Goal: Information Seeking & Learning: Learn about a topic

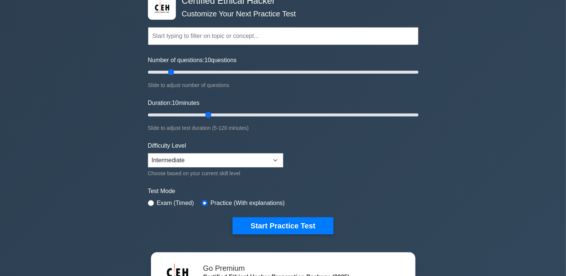
scroll to position [46, 0]
type input "20"
drag, startPoint x: 173, startPoint y: 70, endPoint x: 171, endPoint y: 75, distance: 5.3
click at [171, 75] on input "Number of questions: 20 questions" at bounding box center [283, 72] width 270 height 9
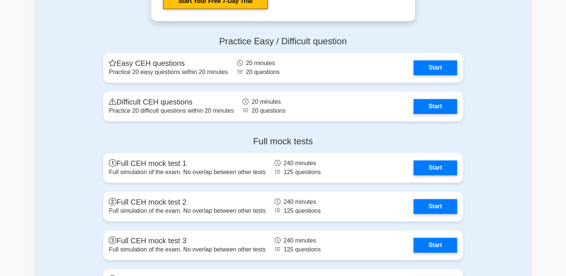
scroll to position [1729, 0]
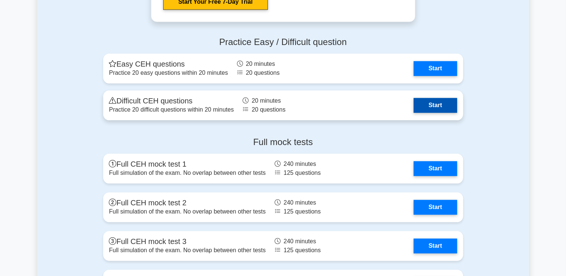
click at [426, 104] on link "Start" at bounding box center [434, 105] width 43 height 15
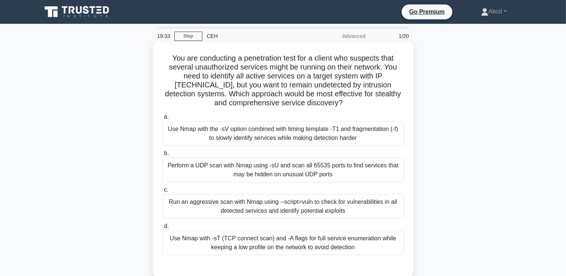
click at [369, 131] on div "Use Nmap with the -sV option combined with timing template -T1 and fragmentatio…" at bounding box center [282, 133] width 241 height 25
click at [162, 120] on input "a. Use Nmap with the -sV option combined with timing template -T1 and fragmenta…" at bounding box center [162, 117] width 0 height 5
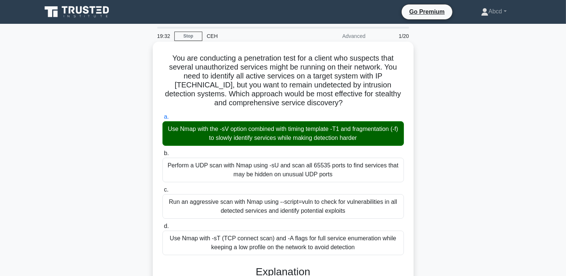
scroll to position [245, 0]
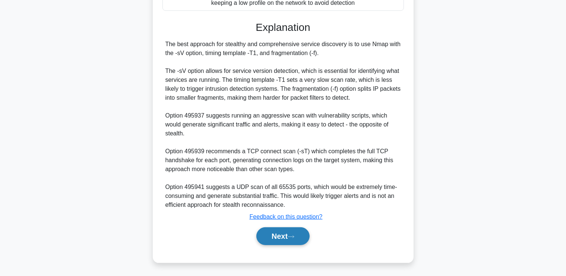
click at [277, 235] on button "Next" at bounding box center [282, 236] width 53 height 18
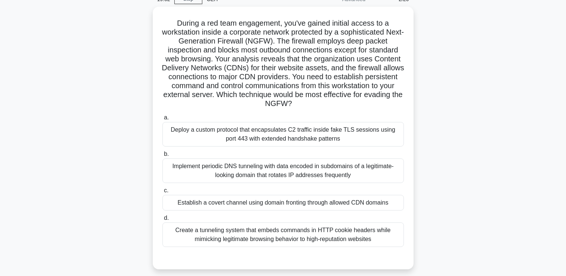
scroll to position [36, 0]
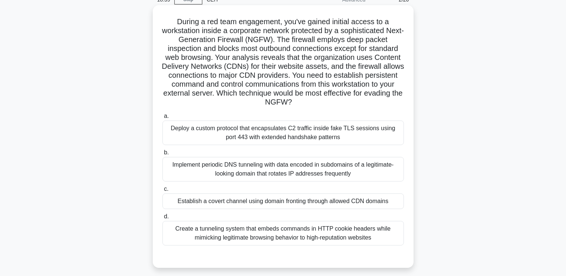
click at [337, 204] on div "Establish a covert channel using domain fronting through allowed CDN domains" at bounding box center [282, 202] width 241 height 16
click at [162, 192] on input "c. Establish a covert channel using domain fronting through allowed CDN domains" at bounding box center [162, 189] width 0 height 5
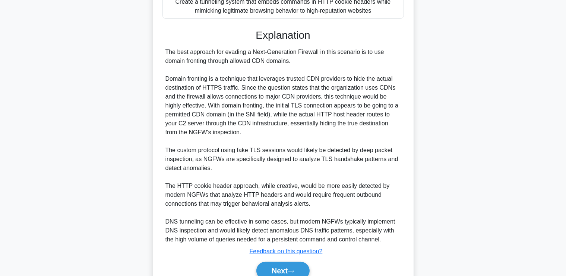
scroll to position [298, 0]
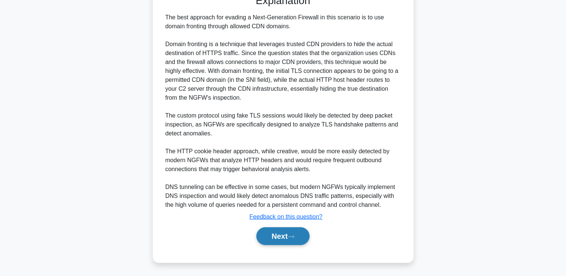
click at [283, 231] on button "Next" at bounding box center [282, 236] width 53 height 18
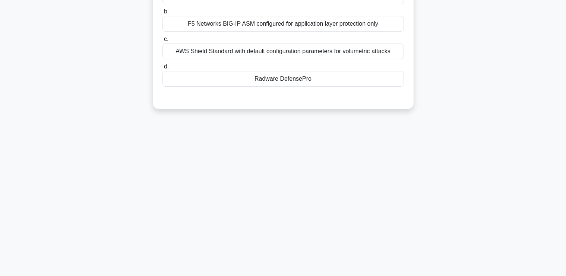
scroll to position [0, 0]
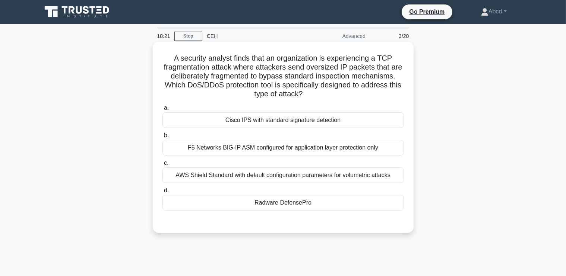
click at [306, 204] on div "Radware DefensePro" at bounding box center [282, 203] width 241 height 16
click at [162, 193] on input "d. Radware DefensePro" at bounding box center [162, 190] width 0 height 5
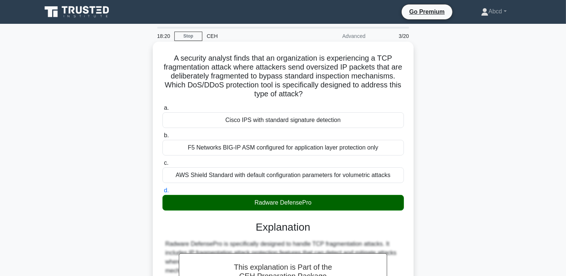
scroll to position [173, 0]
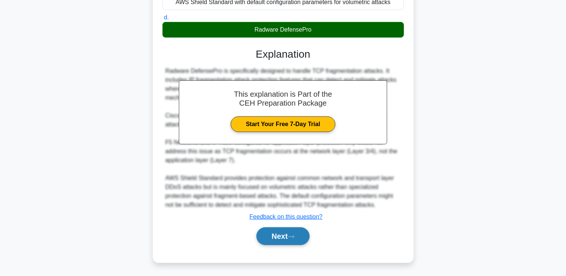
click at [281, 238] on button "Next" at bounding box center [282, 236] width 53 height 18
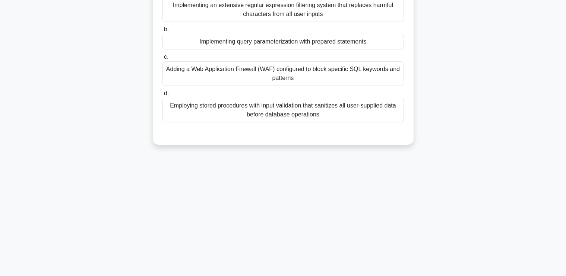
scroll to position [0, 0]
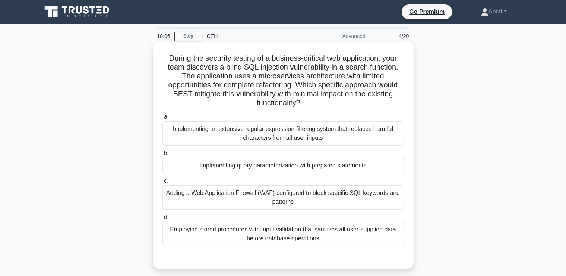
click at [351, 163] on div "Implementing query parameterization with prepared statements" at bounding box center [282, 166] width 241 height 16
click at [162, 156] on input "b. Implementing query parameterization with prepared statements" at bounding box center [162, 153] width 0 height 5
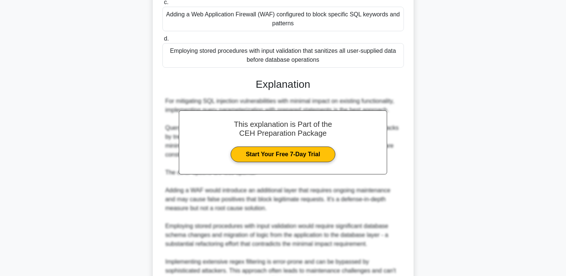
scroll to position [254, 0]
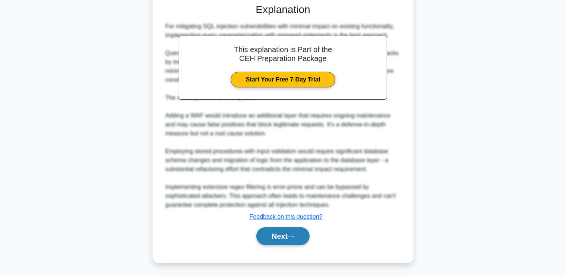
click at [283, 229] on button "Next" at bounding box center [282, 236] width 53 height 18
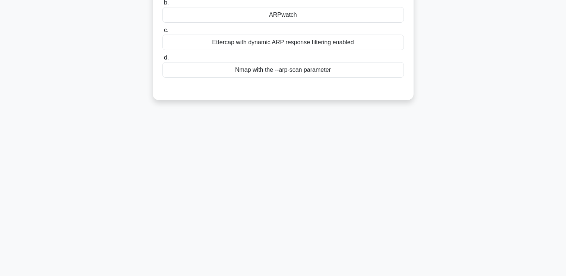
scroll to position [0, 0]
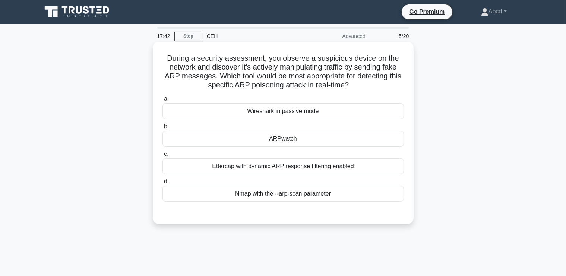
click at [340, 168] on div "Ettercap with dynamic ARP response filtering enabled" at bounding box center [282, 167] width 241 height 16
click at [162, 157] on input "c. Ettercap with dynamic ARP response filtering enabled" at bounding box center [162, 154] width 0 height 5
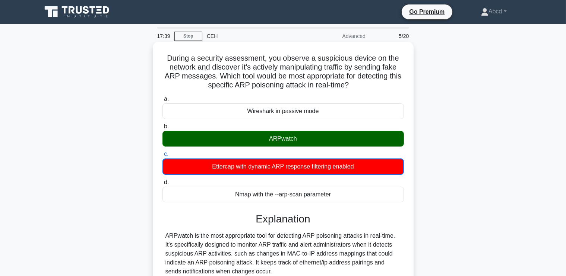
scroll to position [174, 0]
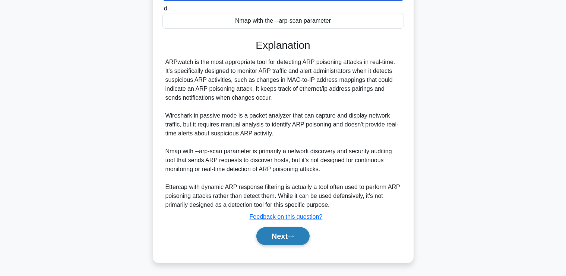
click at [274, 230] on button "Next" at bounding box center [282, 236] width 53 height 18
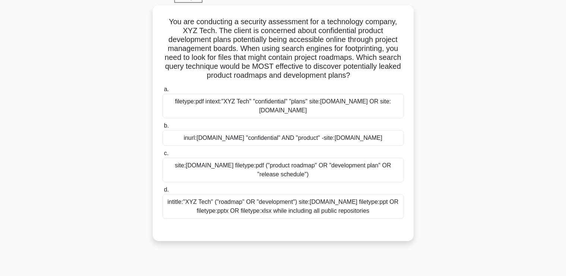
scroll to position [39, 0]
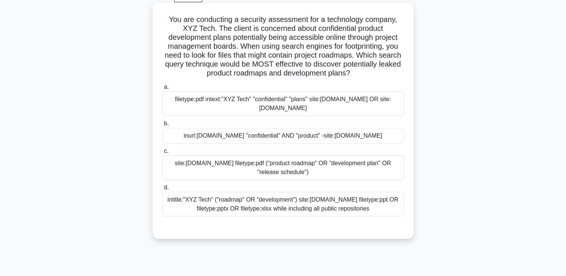
click at [275, 213] on div "intitle:"XYZ Tech" ("roadmap" OR "development") site:[DOMAIN_NAME] filetype:ppt…" at bounding box center [282, 204] width 241 height 25
click at [162, 190] on input "d. intitle:"XYZ Tech" ("roadmap" OR "development") site:[DOMAIN_NAME] filetype:…" at bounding box center [162, 187] width 0 height 5
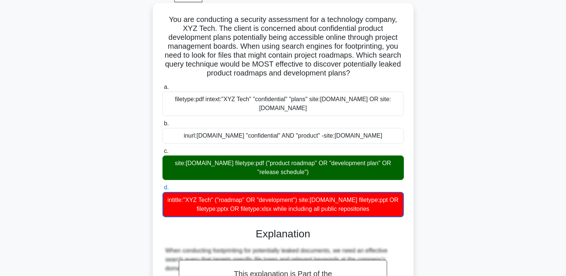
click at [346, 172] on div "site:[DOMAIN_NAME] filetype:pdf ("product roadmap" OR "development plan" OR "re…" at bounding box center [282, 168] width 241 height 25
click at [162, 154] on input "c. site:[DOMAIN_NAME] filetype:pdf ("product roadmap" OR "development plan" OR …" at bounding box center [162, 151] width 0 height 5
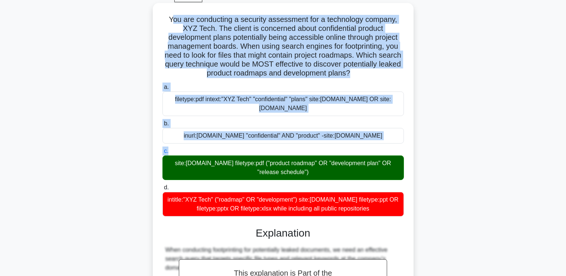
drag, startPoint x: 170, startPoint y: 17, endPoint x: 299, endPoint y: 146, distance: 183.0
click at [299, 146] on div "You are conducting a security assessment for a technology company, XYZ Tech. Th…" at bounding box center [283, 245] width 255 height 478
click at [175, 25] on h5 "You are conducting a security assessment for a technology company, XYZ Tech. Th…" at bounding box center [283, 46] width 243 height 63
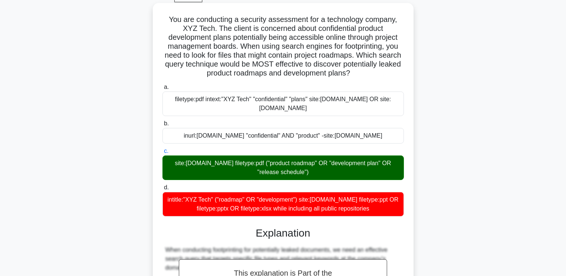
click at [167, 19] on h5 "You are conducting a security assessment for a technology company, XYZ Tech. Th…" at bounding box center [283, 46] width 243 height 63
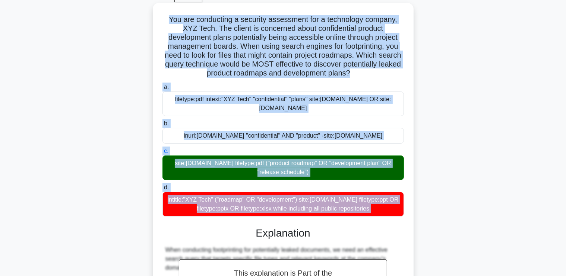
drag, startPoint x: 167, startPoint y: 19, endPoint x: 374, endPoint y: 211, distance: 282.2
click at [374, 211] on div "You are conducting a security assessment for a technology company, XYZ Tech. Th…" at bounding box center [283, 245] width 255 height 478
copy div "You are conducting a security assessment for a technology company, XYZ Tech. Th…"
click at [186, 140] on div "inurl:[DOMAIN_NAME] "confidential" AND "product" -site:[DOMAIN_NAME]" at bounding box center [282, 136] width 241 height 16
click at [162, 126] on input "b. inurl:[DOMAIN_NAME] "confidential" AND "product" -site:[DOMAIN_NAME]" at bounding box center [162, 123] width 0 height 5
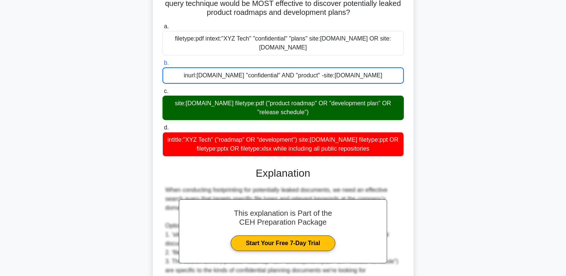
scroll to position [44, 0]
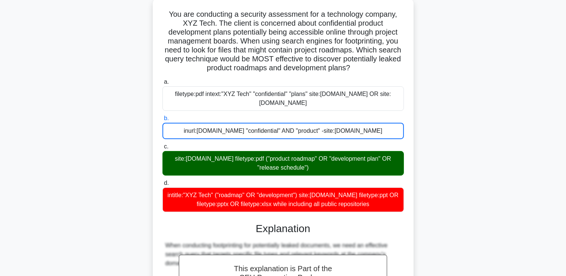
click at [235, 121] on label "b. inurl:[DOMAIN_NAME] "confidential" AND "product" -site:[DOMAIN_NAME]" at bounding box center [282, 126] width 241 height 25
click at [162, 121] on input "b. inurl:[DOMAIN_NAME] "confidential" AND "product" -site:[DOMAIN_NAME]" at bounding box center [162, 118] width 0 height 5
click at [238, 158] on div "site:[DOMAIN_NAME] filetype:pdf ("product roadmap" OR "development plan" OR "re…" at bounding box center [282, 163] width 241 height 25
click at [162, 149] on input "c. site:[DOMAIN_NAME] filetype:pdf ("product roadmap" OR "development plan" OR …" at bounding box center [162, 146] width 0 height 5
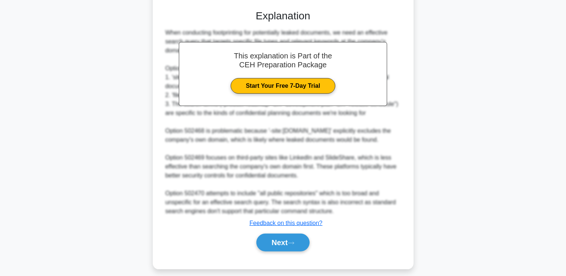
scroll to position [262, 0]
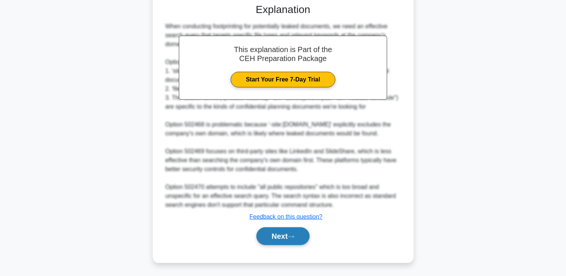
click at [286, 235] on button "Next" at bounding box center [282, 236] width 53 height 18
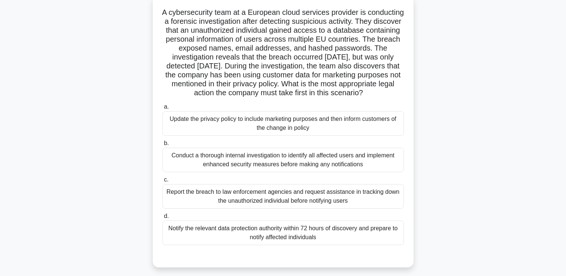
scroll to position [48, 0]
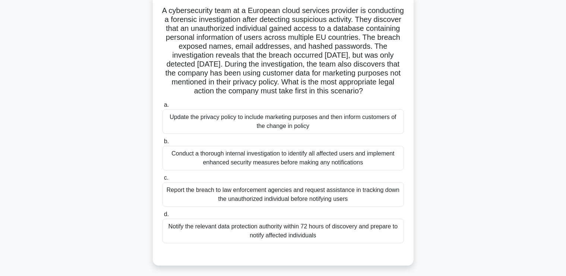
click at [216, 202] on div "Report the breach to law enforcement agencies and request assistance in trackin…" at bounding box center [282, 194] width 241 height 25
click at [162, 181] on input "c. Report the breach to law enforcement agencies and request assistance in trac…" at bounding box center [162, 178] width 0 height 5
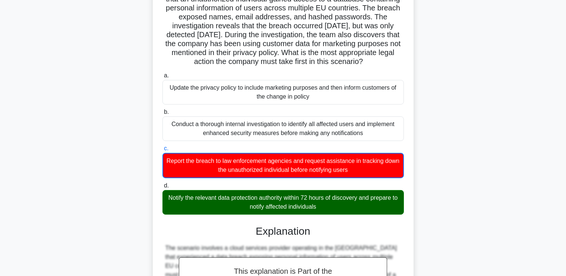
scroll to position [77, 0]
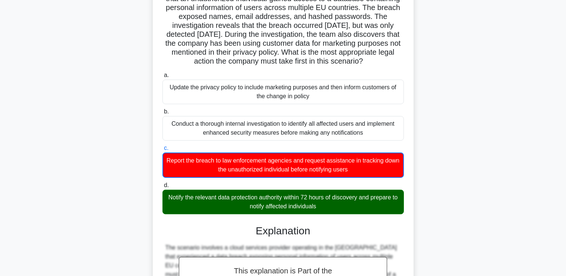
click at [216, 202] on div "Notify the relevant data protection authority within 72 hours of discovery and …" at bounding box center [282, 202] width 241 height 25
click at [162, 188] on input "d. Notify the relevant data protection authority within 72 hours of discovery a…" at bounding box center [162, 185] width 0 height 5
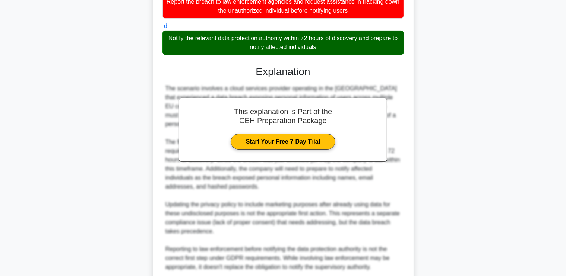
scroll to position [352, 0]
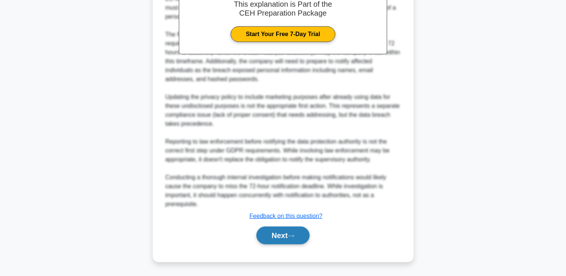
click at [264, 237] on button "Next" at bounding box center [282, 236] width 53 height 18
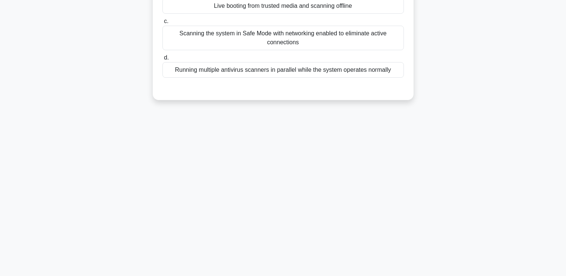
scroll to position [0, 0]
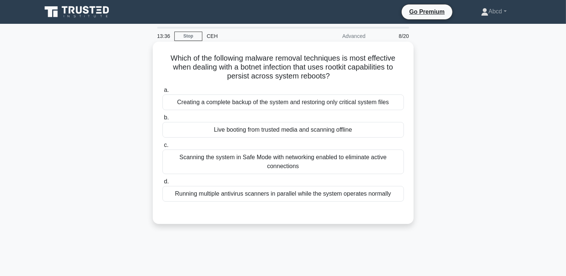
click at [309, 169] on div "Scanning the system in Safe Mode with networking enabled to eliminate active co…" at bounding box center [282, 162] width 241 height 25
click at [162, 148] on input "c. Scanning the system in Safe Mode with networking enabled to eliminate active…" at bounding box center [162, 145] width 0 height 5
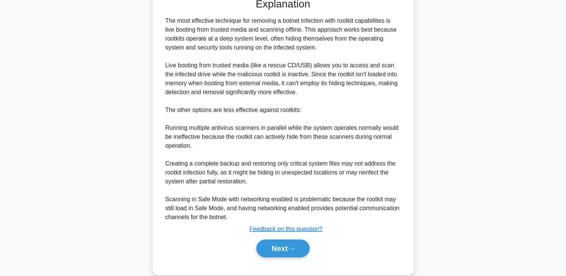
scroll to position [217, 0]
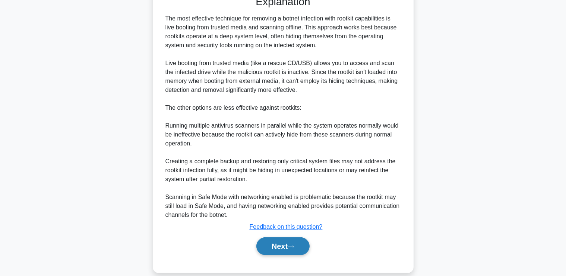
click at [273, 245] on button "Next" at bounding box center [282, 247] width 53 height 18
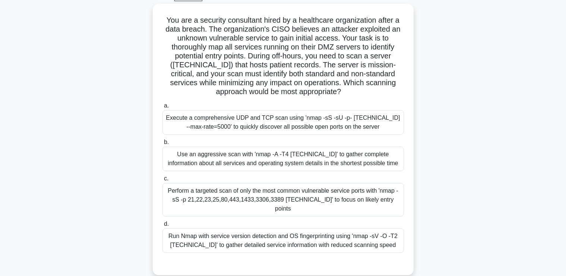
scroll to position [41, 0]
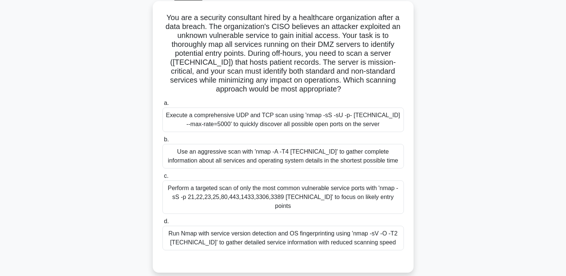
click at [280, 230] on div "Run Nmap with service version detection and OS fingerprinting using 'nmap -sV -…" at bounding box center [282, 238] width 241 height 25
click at [162, 224] on input "d. Run Nmap with service version detection and OS fingerprinting using 'nmap -s…" at bounding box center [162, 221] width 0 height 5
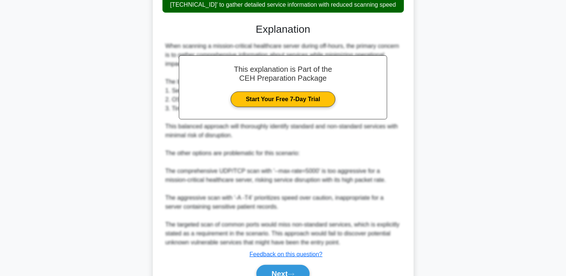
scroll to position [292, 0]
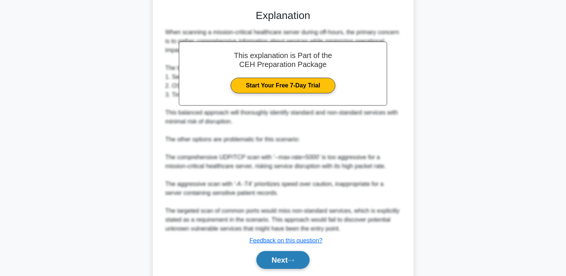
click at [276, 251] on button "Next" at bounding box center [282, 260] width 53 height 18
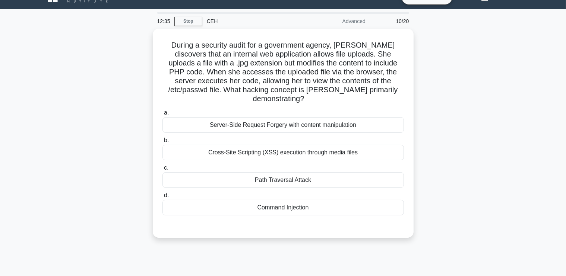
scroll to position [15, 0]
click at [323, 120] on div "Server-Side Request Forgery with content manipulation" at bounding box center [282, 125] width 241 height 16
click at [162, 115] on input "a. Server-Side Request Forgery with content manipulation" at bounding box center [162, 113] width 0 height 5
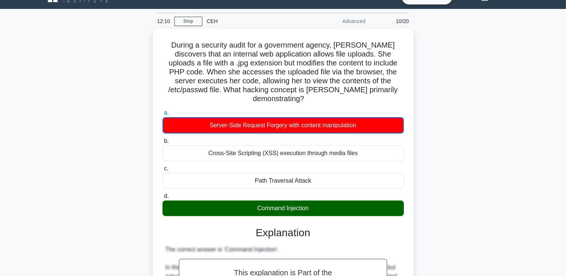
scroll to position [245, 0]
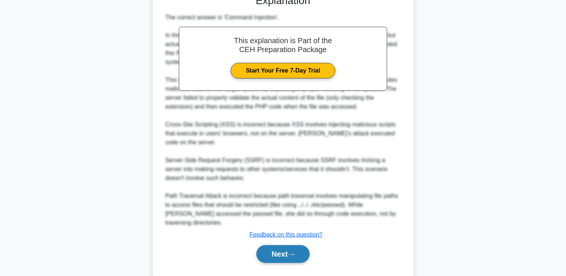
click at [275, 245] on button "Next" at bounding box center [282, 254] width 53 height 18
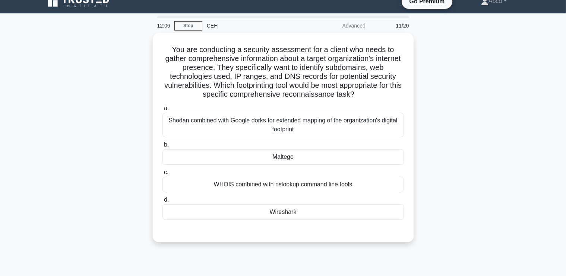
scroll to position [11, 0]
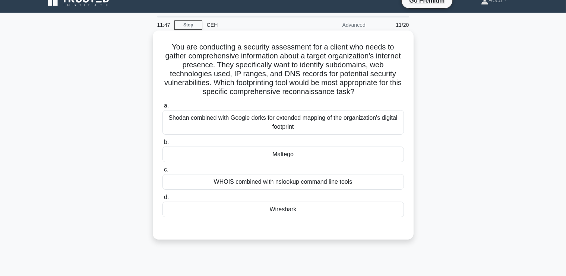
click at [294, 153] on div "Maltego" at bounding box center [282, 155] width 241 height 16
click at [162, 145] on input "b. [GEOGRAPHIC_DATA]" at bounding box center [162, 142] width 0 height 5
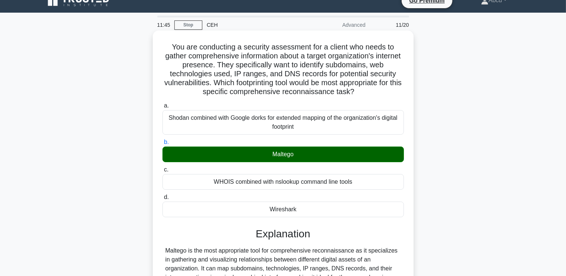
scroll to position [218, 0]
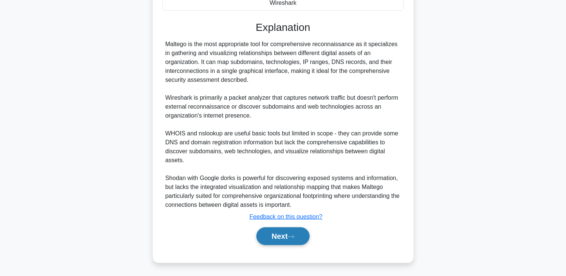
click at [280, 239] on button "Next" at bounding box center [282, 236] width 53 height 18
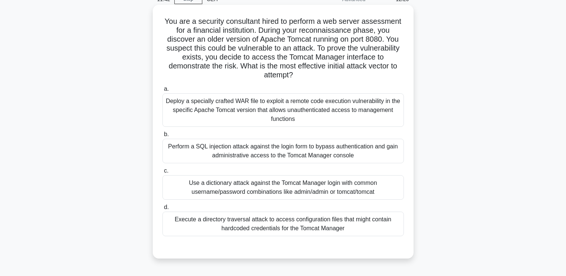
scroll to position [36, 0]
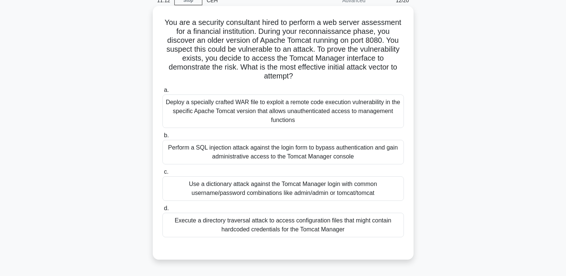
click at [291, 150] on div "Perform a SQL injection attack against the login form to bypass authentication …" at bounding box center [282, 152] width 241 height 25
click at [162, 138] on input "b. Perform a SQL injection attack against the login form to bypass authenticati…" at bounding box center [162, 135] width 0 height 5
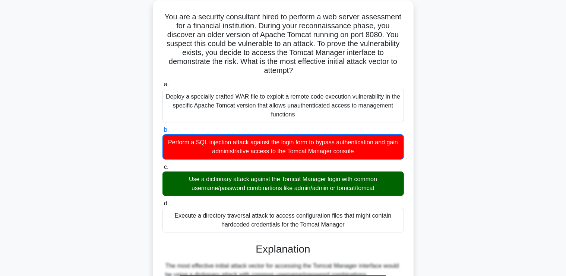
scroll to position [42, 0]
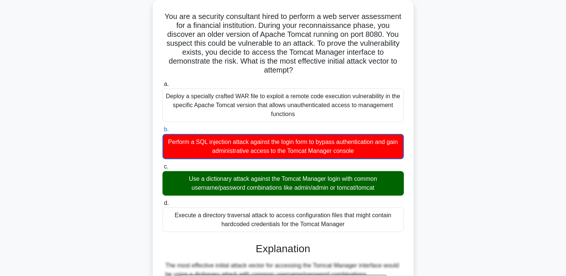
drag, startPoint x: 162, startPoint y: 13, endPoint x: 360, endPoint y: 223, distance: 288.7
click at [360, 223] on div "You are a security consultant hired to perform a web server assessment for a fi…" at bounding box center [283, 255] width 255 height 505
copy div "You are a security consultant hired to perform a web server assessment for a fi…"
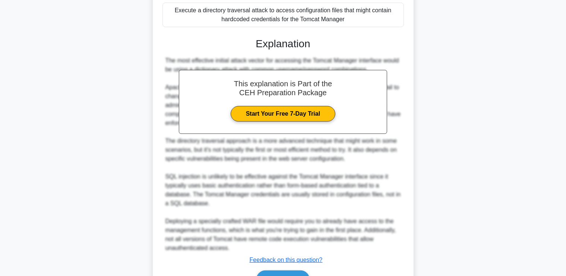
scroll to position [290, 0]
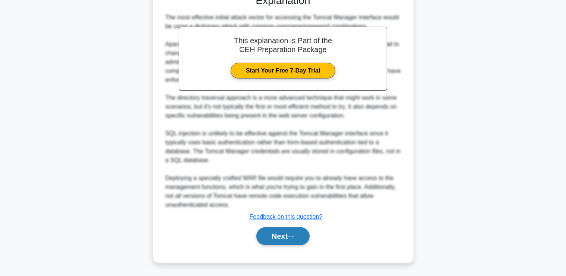
click at [261, 237] on button "Next" at bounding box center [282, 236] width 53 height 18
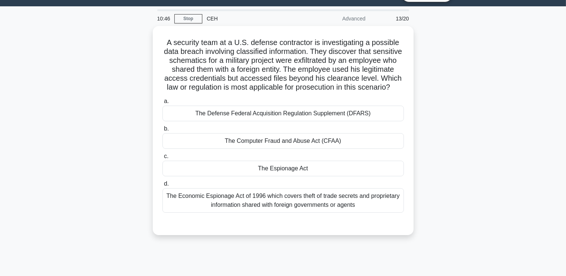
scroll to position [17, 0]
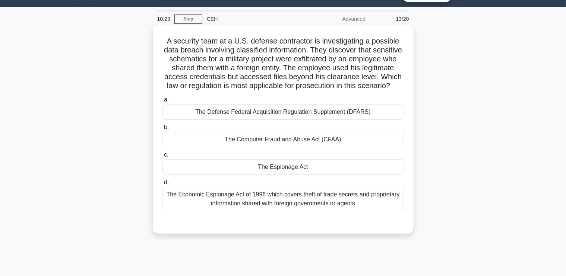
drag, startPoint x: 164, startPoint y: 39, endPoint x: 399, endPoint y: 217, distance: 295.3
click at [399, 217] on div "A security team at a U.S. defense contractor is investigating a possible data b…" at bounding box center [283, 129] width 255 height 203
copy div "A security team at a U.S. defense contractor is investigating a possible data b…"
click at [321, 175] on div "The Espionage Act" at bounding box center [282, 167] width 241 height 16
click at [162, 157] on input "c. The Espionage Act" at bounding box center [162, 155] width 0 height 5
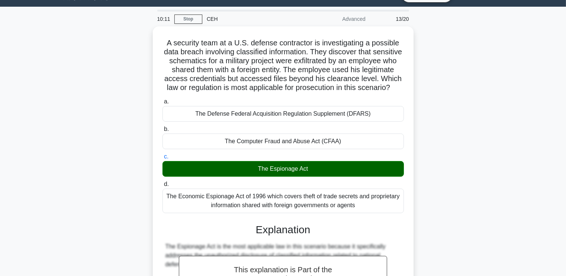
click at [453, 135] on div "A security team at a U.S. defense contractor is investigating a possible data b…" at bounding box center [282, 250] width 491 height 448
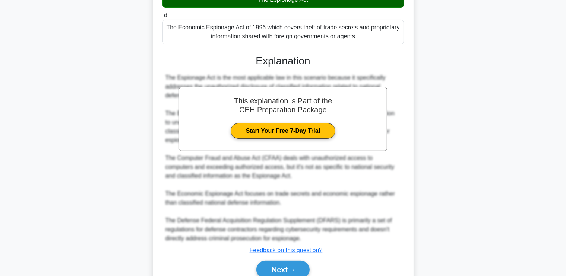
scroll to position [218, 0]
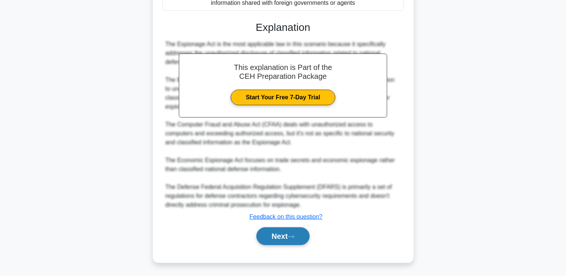
click at [285, 239] on button "Next" at bounding box center [282, 236] width 53 height 18
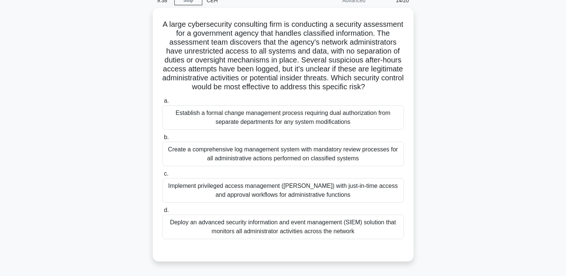
scroll to position [37, 0]
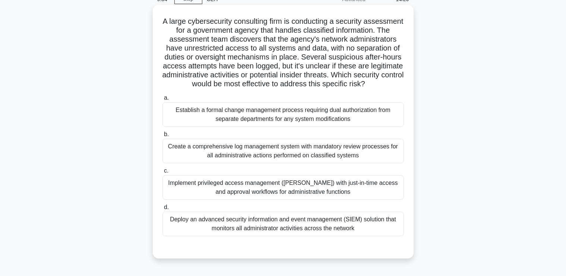
click at [269, 197] on div "Implement privileged access management ([PERSON_NAME]) with just-in-time access…" at bounding box center [282, 187] width 241 height 25
click at [162, 174] on input "c. Implement privileged access management ([PERSON_NAME]) with just-in-time acc…" at bounding box center [162, 171] width 0 height 5
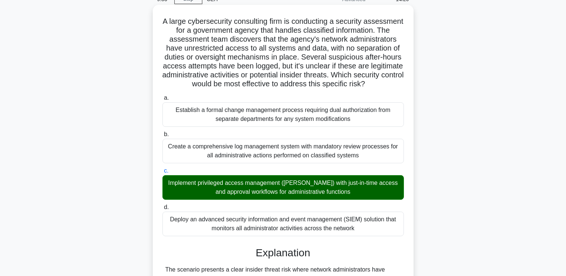
scroll to position [280, 0]
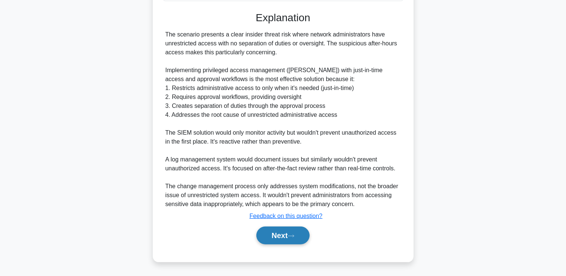
click at [280, 230] on button "Next" at bounding box center [282, 236] width 53 height 18
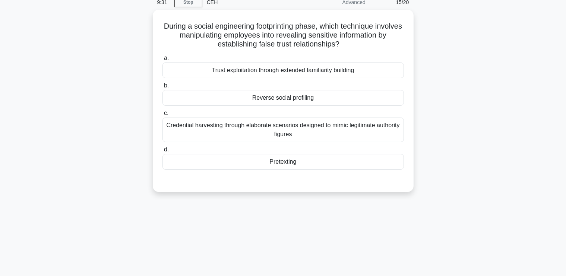
scroll to position [0, 0]
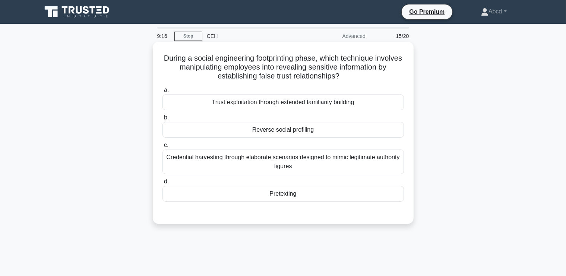
click at [301, 191] on div "Pretexting" at bounding box center [282, 194] width 241 height 16
click at [162, 184] on input "d. Pretexting" at bounding box center [162, 181] width 0 height 5
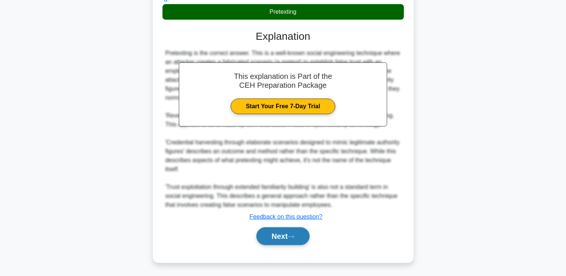
scroll to position [182, 0]
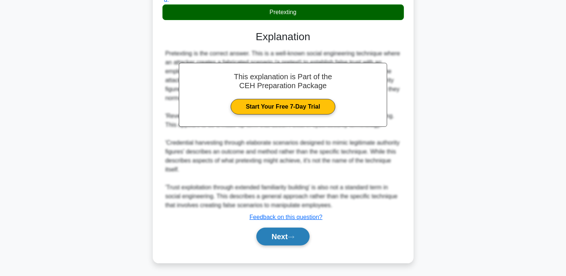
click at [284, 236] on button "Next" at bounding box center [282, 237] width 53 height 18
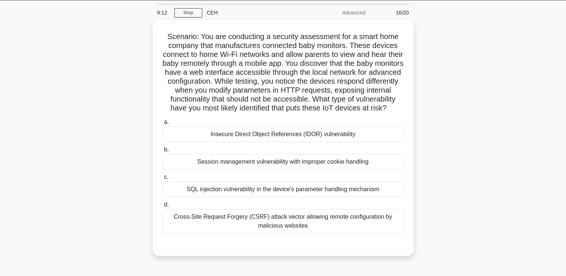
scroll to position [24, 0]
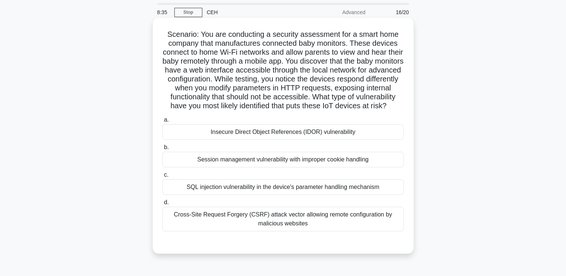
click at [337, 232] on div "Cross-Site Request Forgery (CSRF) attack vector allowing remote configuration b…" at bounding box center [282, 219] width 241 height 25
click at [162, 205] on input "d. Cross-Site Request Forgery (CSRF) attack vector allowing remote configuratio…" at bounding box center [162, 202] width 0 height 5
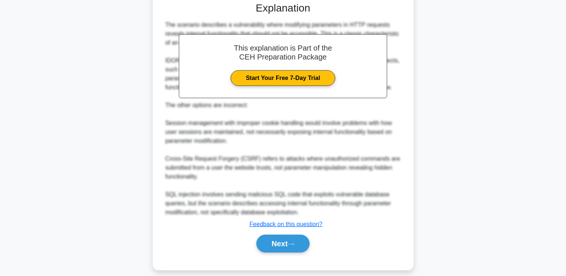
scroll to position [281, 0]
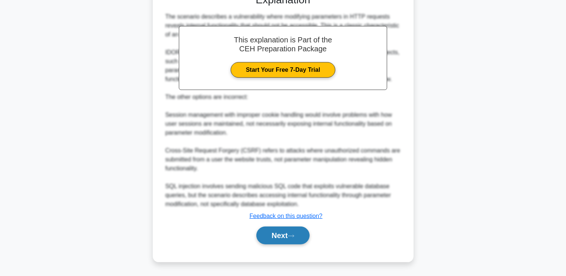
click at [284, 237] on button "Next" at bounding box center [282, 236] width 53 height 18
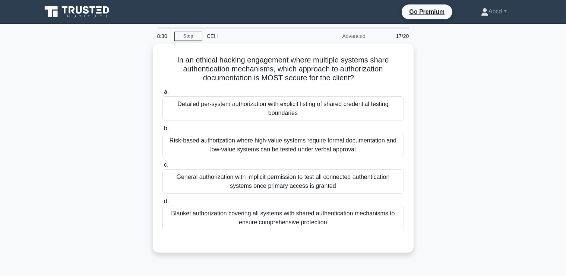
scroll to position [0, 0]
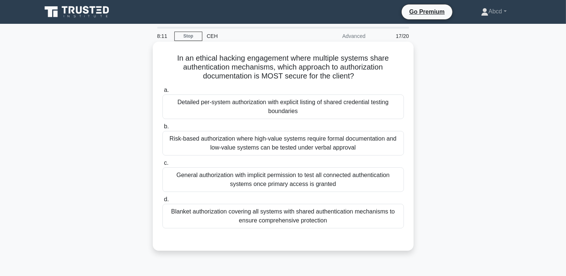
click at [310, 178] on div "General authorization with implicit permission to test all connected authentica…" at bounding box center [282, 180] width 241 height 25
click at [162, 166] on input "c. General authorization with implicit permission to test all connected authent…" at bounding box center [162, 163] width 0 height 5
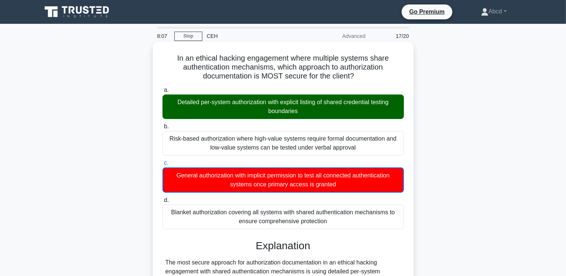
scroll to position [236, 0]
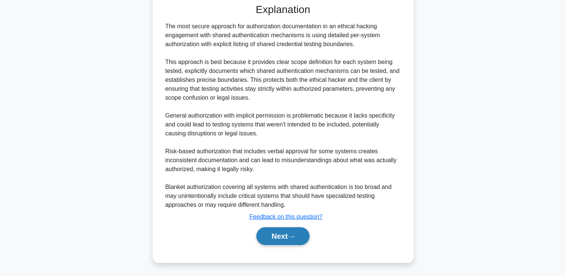
click at [293, 231] on button "Next" at bounding box center [282, 236] width 53 height 18
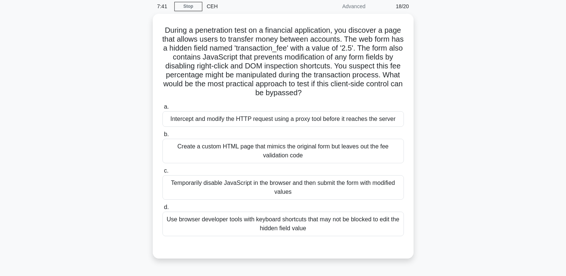
scroll to position [31, 0]
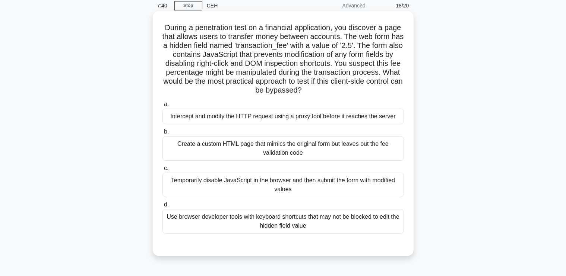
click at [252, 122] on div "Intercept and modify the HTTP request using a proxy tool before it reaches the …" at bounding box center [282, 117] width 241 height 16
click at [162, 107] on input "a. Intercept and modify the HTTP request using a proxy tool before it reaches t…" at bounding box center [162, 104] width 0 height 5
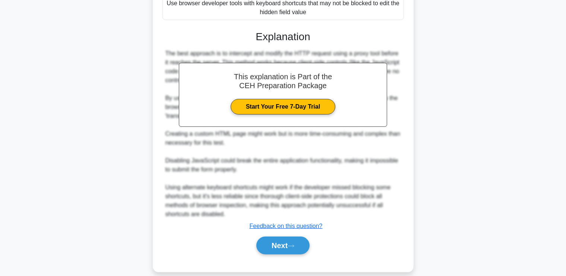
scroll to position [254, 0]
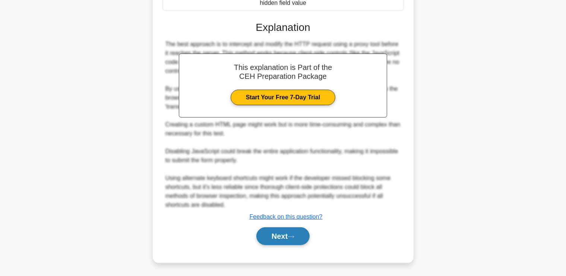
click at [270, 228] on button "Next" at bounding box center [282, 236] width 53 height 18
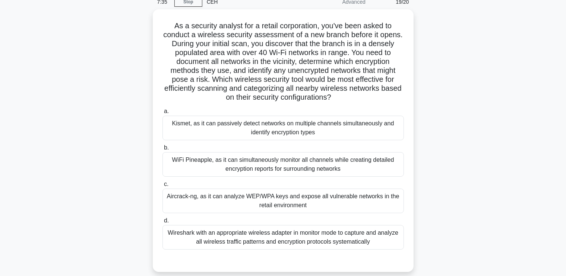
scroll to position [35, 0]
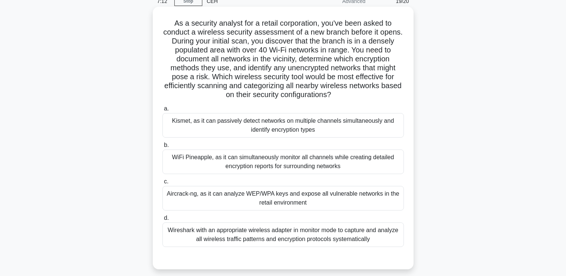
click at [243, 130] on div "Kismet, as it can passively detect networks on multiple channels simultaneously…" at bounding box center [282, 125] width 241 height 25
click at [162, 111] on input "a. Kismet, as it can passively detect networks on multiple channels simultaneou…" at bounding box center [162, 108] width 0 height 5
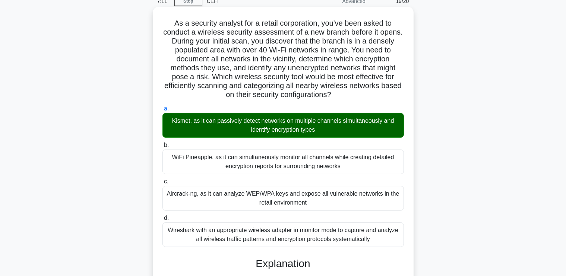
scroll to position [289, 0]
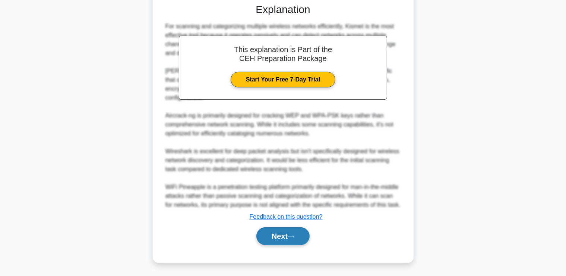
click at [280, 241] on button "Next" at bounding box center [282, 236] width 53 height 18
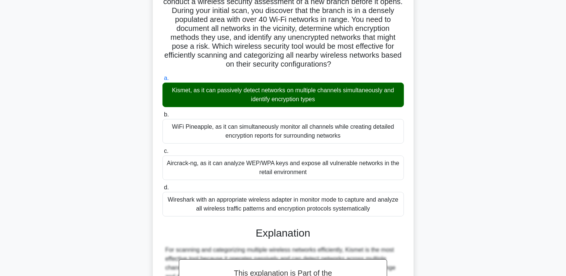
scroll to position [0, 0]
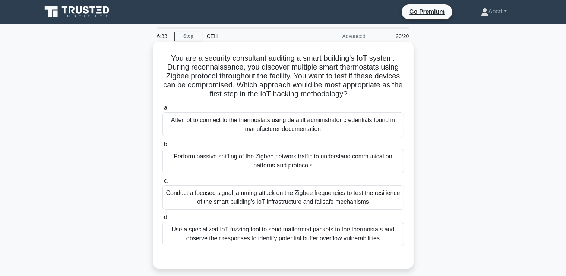
drag, startPoint x: 167, startPoint y: 57, endPoint x: 386, endPoint y: 240, distance: 285.2
click at [386, 240] on div "You are a security consultant auditing a smart building's IoT system. During re…" at bounding box center [283, 155] width 255 height 221
copy div "You are a security consultant auditing a smart building's IoT system. During re…"
click at [277, 171] on div "Perform passive sniffing of the Zigbee network traffic to understand communicat…" at bounding box center [282, 161] width 241 height 25
click at [162, 147] on input "b. Perform passive sniffing of the Zigbee network traffic to understand communi…" at bounding box center [162, 144] width 0 height 5
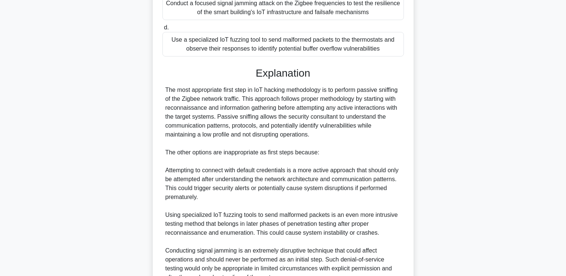
scroll to position [262, 0]
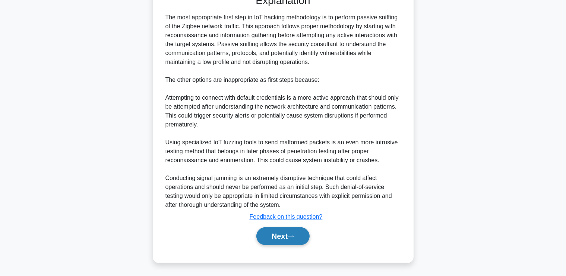
click at [287, 235] on button "Next" at bounding box center [282, 236] width 53 height 18
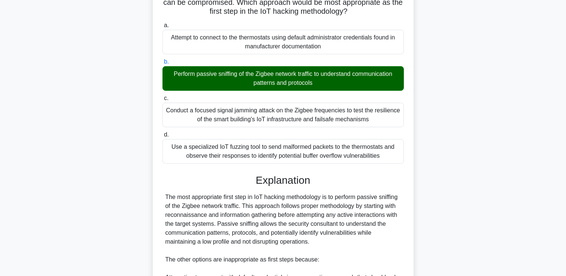
scroll to position [0, 0]
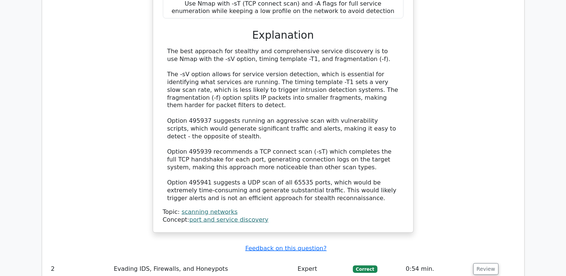
scroll to position [929, 0]
